Goal: Transaction & Acquisition: Purchase product/service

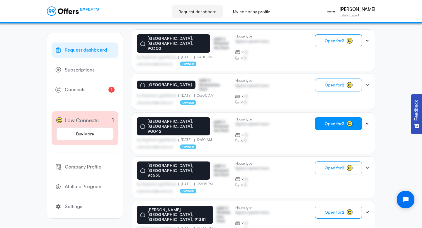
click at [342, 121] on strong "2" at bounding box center [343, 123] width 3 height 5
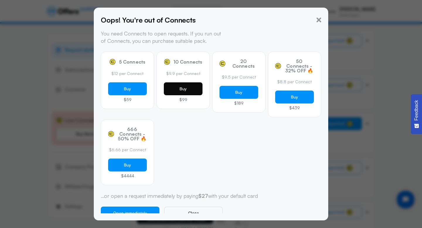
click at [176, 91] on button "Buy" at bounding box center [183, 88] width 39 height 13
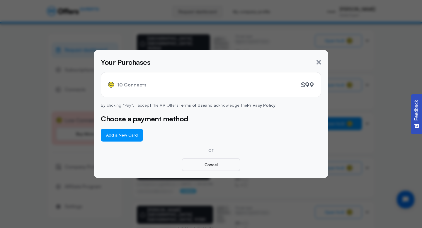
click at [131, 135] on button "Add a New Card" at bounding box center [122, 135] width 42 height 13
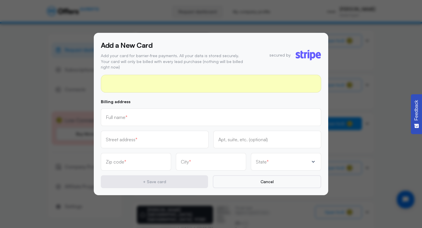
click at [200, 114] on input "text" at bounding box center [211, 117] width 210 height 6
type input "[PERSON_NAME]"
type input "[STREET_ADDRESS]"
type input "218"
type input "91010"
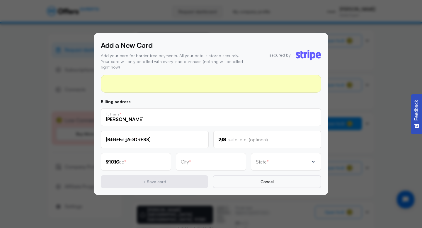
type input "[PERSON_NAME]"
click at [273, 161] on div "State *" at bounding box center [282, 162] width 53 height 6
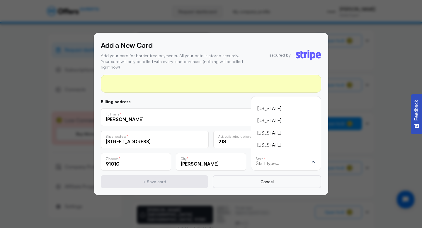
scroll to position [-38, 0]
click at [271, 128] on div "[US_STATE]" at bounding box center [282, 132] width 50 height 8
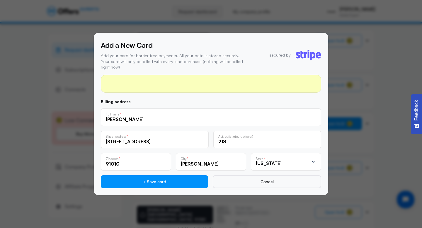
click at [271, 126] on div "Billing address [PERSON_NAME] Full name * [STREET_ADDRESS] address * [STREET_AD…" at bounding box center [211, 144] width 220 height 89
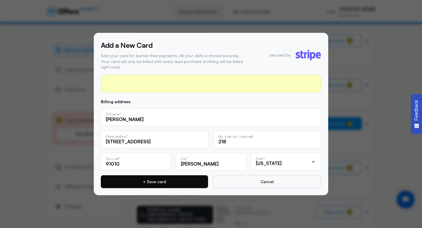
click at [187, 181] on button "+ Save card" at bounding box center [154, 181] width 107 height 13
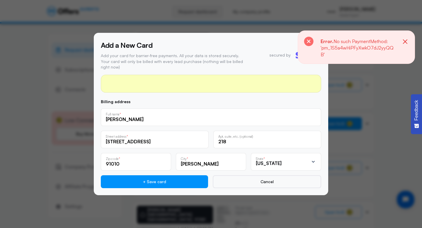
click at [405, 42] on icon "button" at bounding box center [405, 41] width 4 height 4
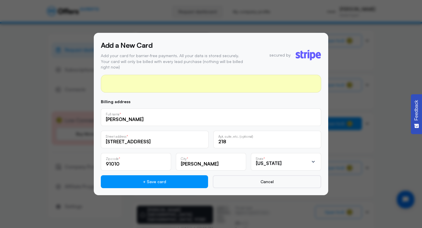
click at [308, 54] on icon at bounding box center [309, 55] width 2 height 6
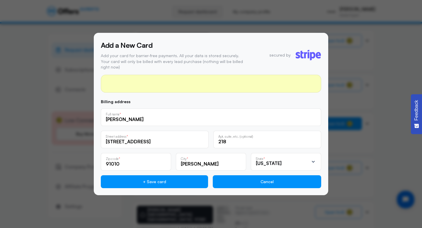
click at [273, 182] on button "Cancel" at bounding box center [267, 181] width 108 height 13
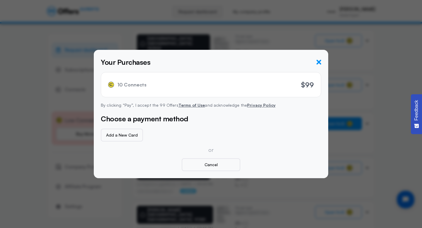
click at [319, 61] on icon "button" at bounding box center [319, 62] width 5 height 5
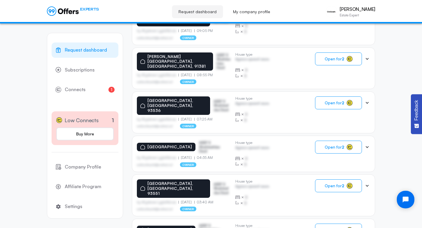
scroll to position [371, 0]
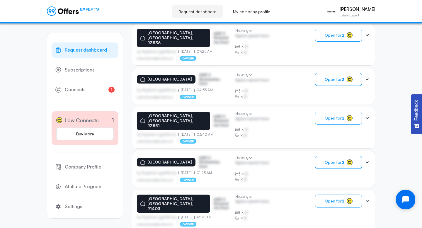
click at [402, 200] on icon "Open chat widget" at bounding box center [406, 200] width 8 height 8
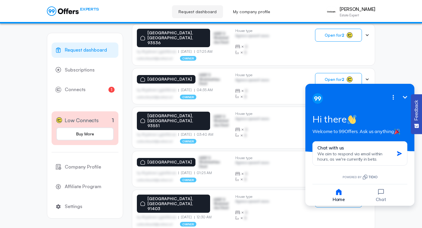
click at [394, 101] on button "Open options" at bounding box center [393, 97] width 12 height 12
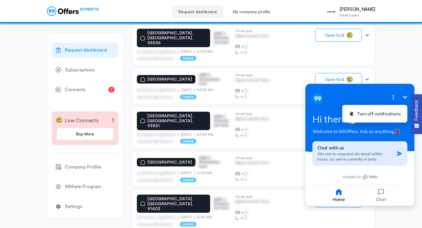
click at [396, 153] on button "Chat with us We aim to respond via email within hours, as we're currently in be…" at bounding box center [359, 153] width 95 height 24
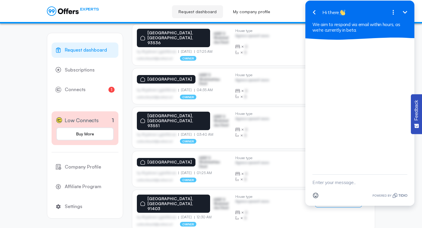
click at [361, 184] on textarea "New message" at bounding box center [359, 182] width 95 height 15
type textarea "Hi anyone there"
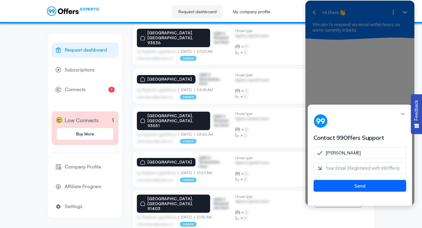
type input "[PERSON_NAME]"
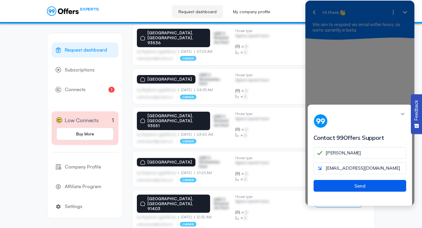
type input "[EMAIL_ADDRESS][DOMAIN_NAME]"
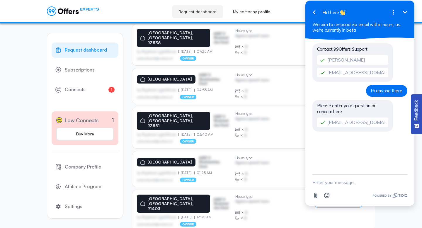
click at [356, 186] on textarea "New message" at bounding box center [359, 182] width 95 height 15
type textarea "I've been trying to add my credit card to purchase connects but I keep getting …"
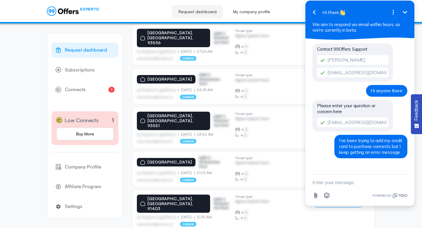
click at [356, 187] on textarea "New message" at bounding box center [359, 182] width 95 height 15
click at [405, 12] on icon "Minimize" at bounding box center [405, 12] width 7 height 7
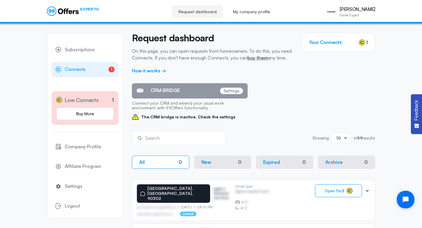
scroll to position [25, 0]
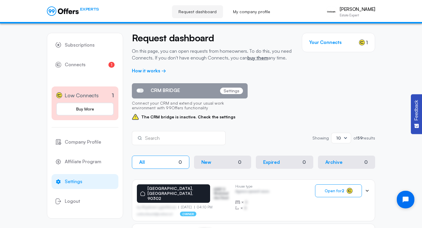
click at [74, 183] on span "Settings" at bounding box center [74, 182] width 18 height 8
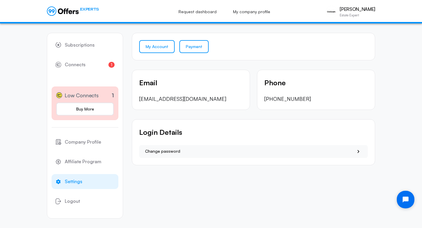
click at [198, 47] on link "Payment" at bounding box center [193, 46] width 29 height 13
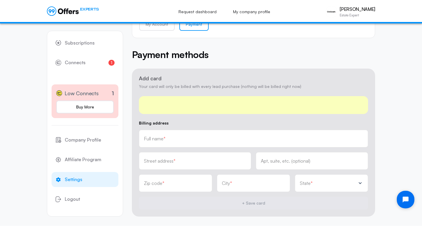
scroll to position [26, 0]
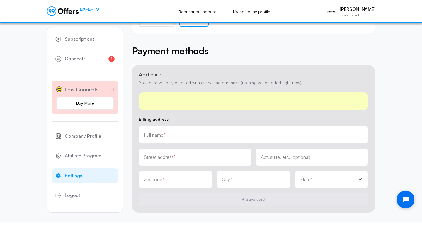
click at [211, 137] on input "text" at bounding box center [253, 135] width 219 height 6
type input "[PERSON_NAME]"
type input "[STREET_ADDRESS]"
type input "218"
type input "91010"
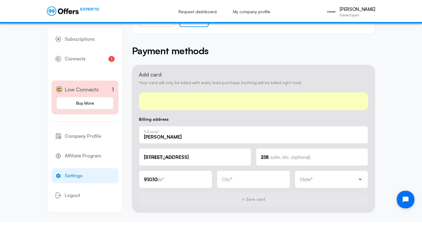
type input "[PERSON_NAME]"
click at [312, 181] on span "*" at bounding box center [312, 179] width 2 height 5
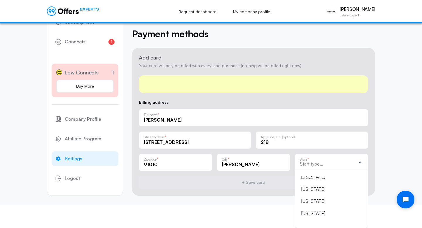
scroll to position [43, 0]
click at [308, 188] on div "[US_STATE]" at bounding box center [327, 189] width 53 height 8
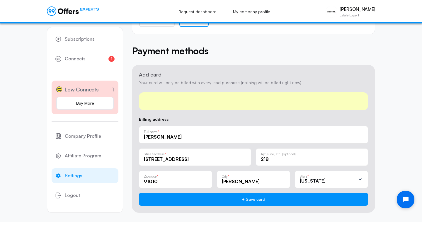
click at [214, 160] on input "[STREET_ADDRESS]" at bounding box center [195, 159] width 102 height 6
type input "[STREET_ADDRESS]"
click at [265, 137] on input "[PERSON_NAME]" at bounding box center [253, 137] width 219 height 6
type input "[PERSON_NAME]"
click at [285, 134] on input "[PERSON_NAME]" at bounding box center [253, 137] width 219 height 6
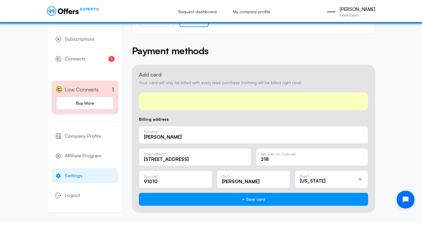
click at [289, 122] on div "Billing address [PERSON_NAME] Full name * [STREET_ADDRESS][PERSON_NAME] address…" at bounding box center [253, 161] width 229 height 89
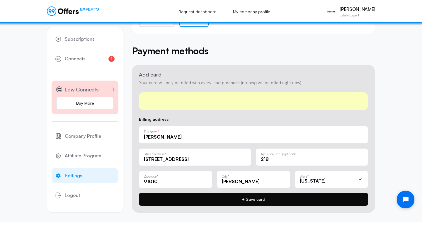
click at [251, 198] on button "+ Save card" at bounding box center [253, 199] width 229 height 13
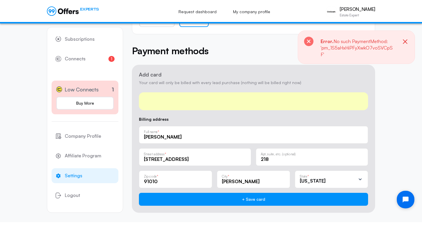
click at [404, 42] on icon "button" at bounding box center [405, 41] width 7 height 7
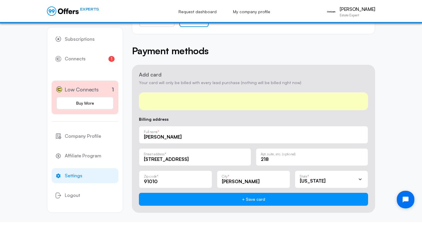
scroll to position [0, 0]
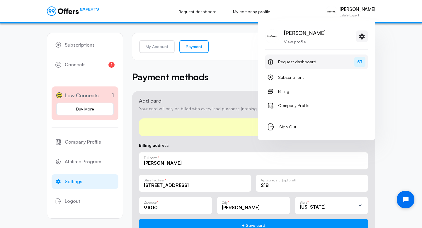
click at [300, 61] on span "Request dashboard" at bounding box center [297, 61] width 38 height 7
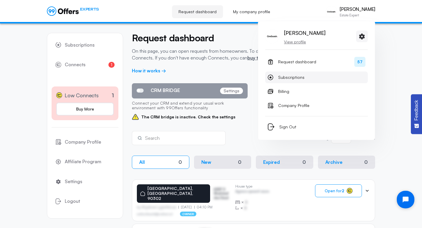
click at [289, 77] on span "Subscriptions" at bounding box center [291, 77] width 26 height 7
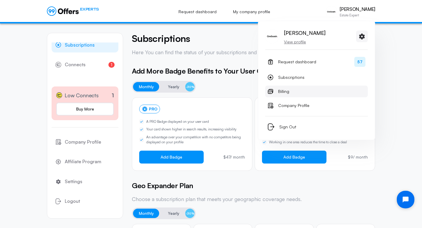
click at [283, 96] on link "Billing" at bounding box center [316, 92] width 103 height 12
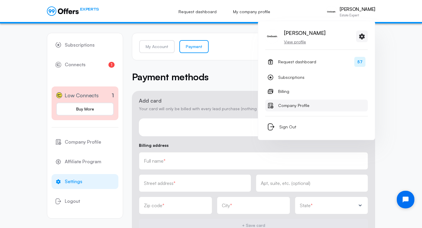
click at [284, 107] on span "Company Profile" at bounding box center [293, 105] width 31 height 7
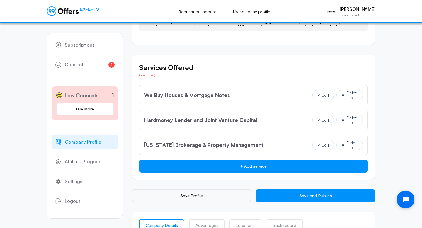
scroll to position [439, 0]
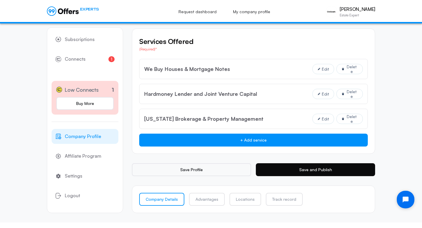
click at [337, 170] on button "Save and Publish" at bounding box center [315, 169] width 119 height 13
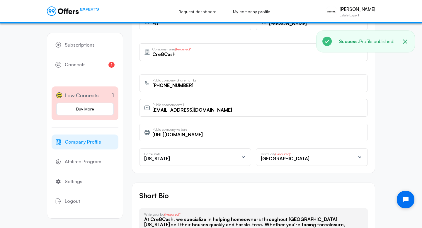
scroll to position [0, 0]
